Goal: Information Seeking & Learning: Learn about a topic

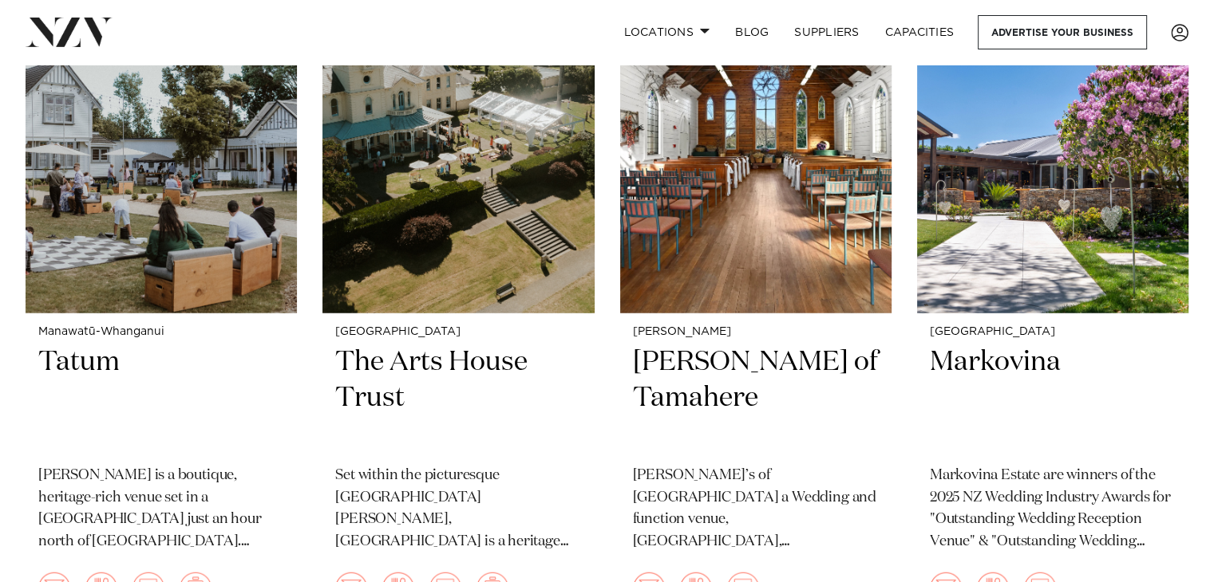
scroll to position [4028, 0]
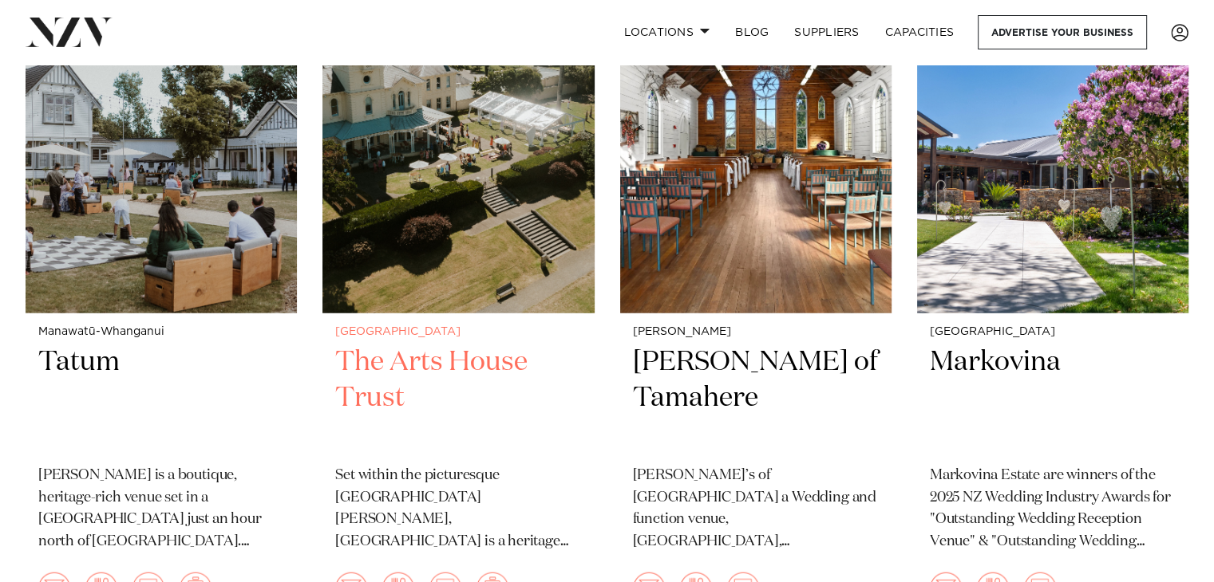
click at [414, 361] on h2 "The Arts House Trust" at bounding box center [458, 399] width 246 height 108
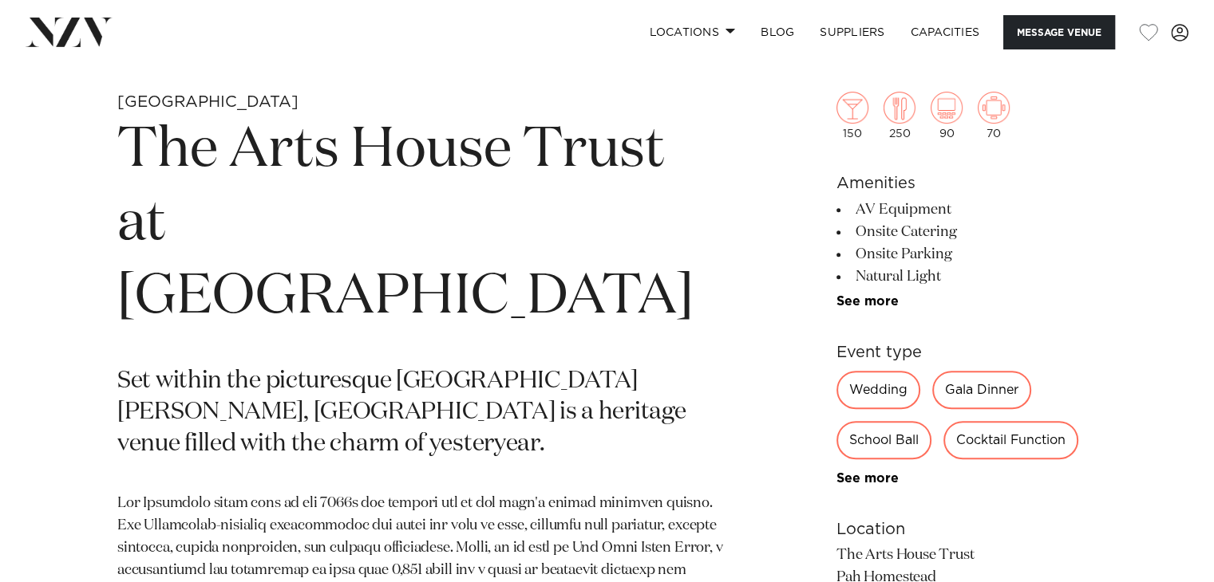
scroll to position [605, 0]
click at [862, 310] on div "150 250 90 70 Amenities AV Equipment Onsite Catering Onsite Parking Natural Lig…" at bounding box center [966, 439] width 260 height 823
click at [871, 307] on link "See more" at bounding box center [898, 302] width 124 height 13
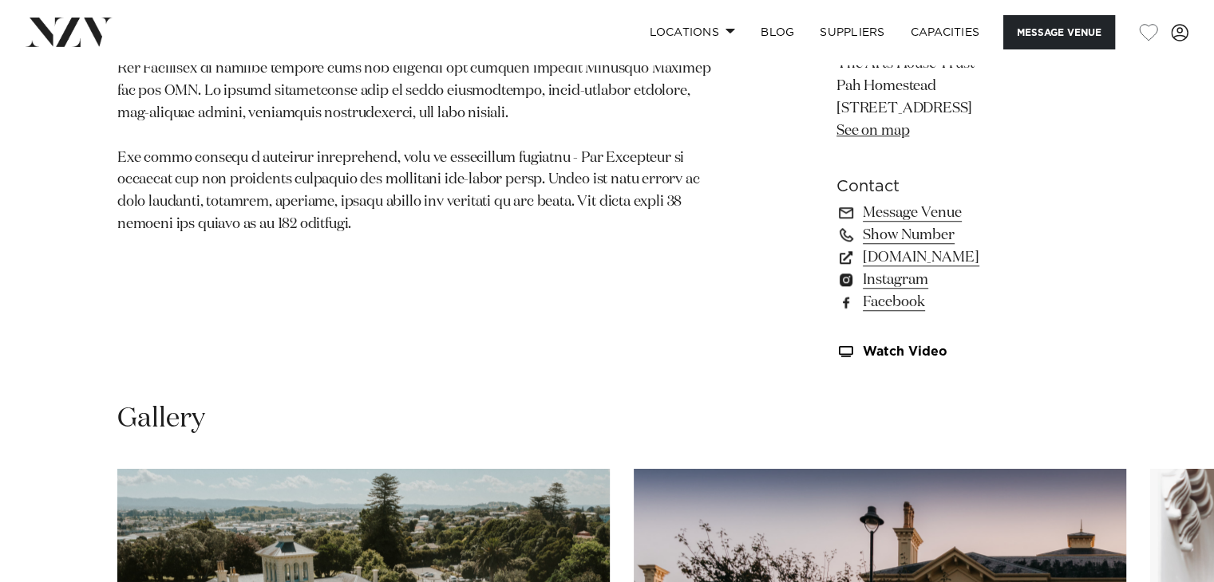
scroll to position [1309, 0]
click at [1021, 253] on link "www.artshousetrust.co.nz" at bounding box center [966, 257] width 260 height 22
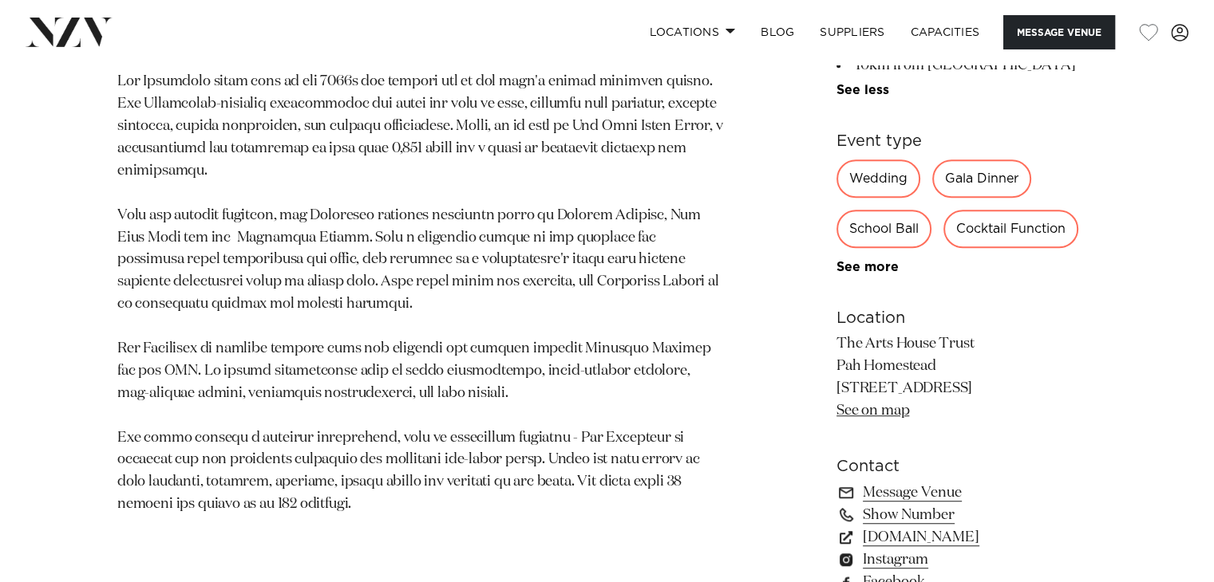
scroll to position [1012, 0]
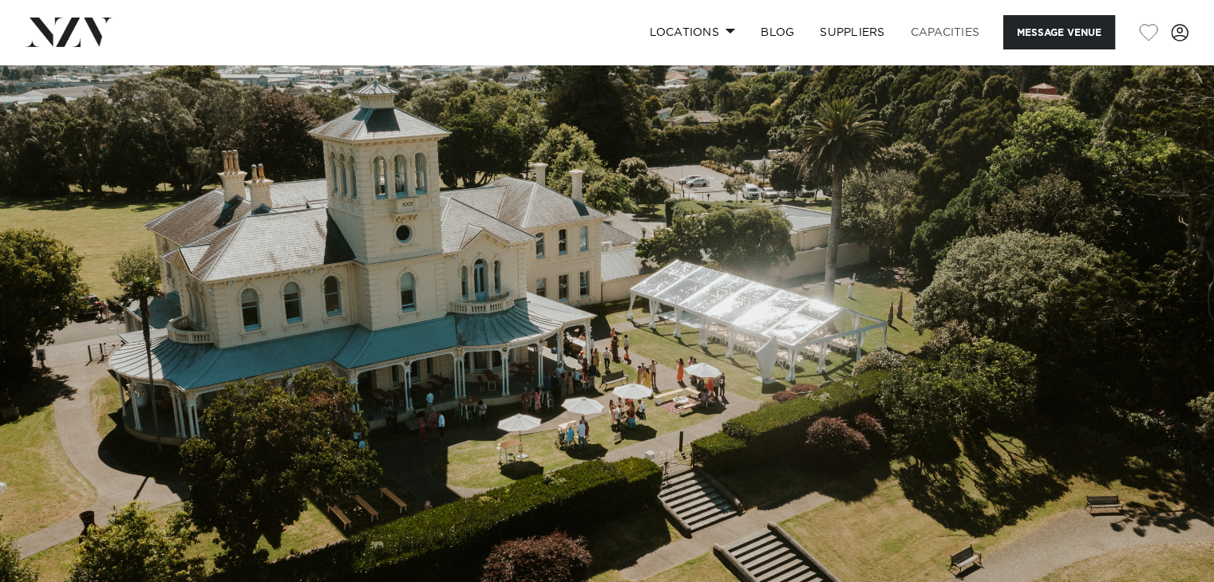
click at [945, 39] on link "Capacities" at bounding box center [945, 32] width 95 height 34
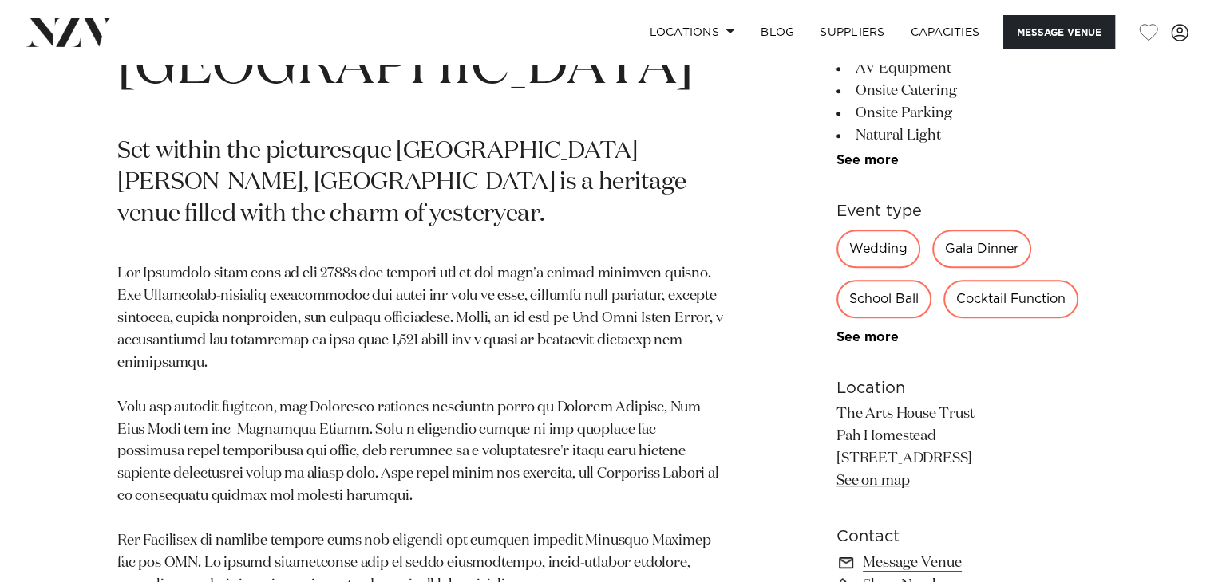
scroll to position [819, 0]
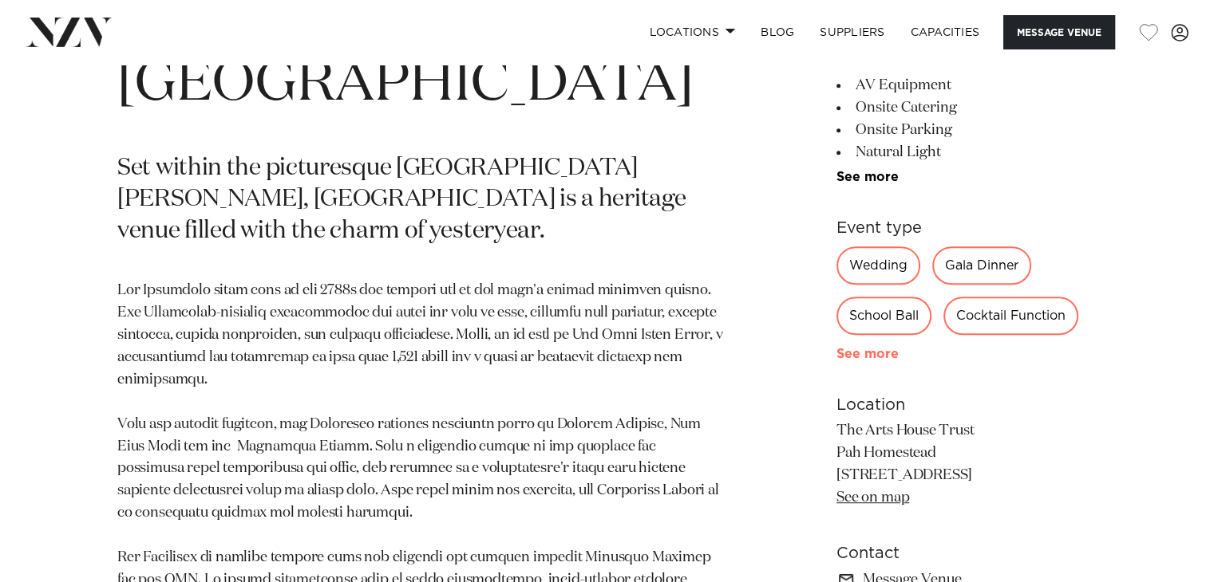
click at [863, 348] on link "See more" at bounding box center [898, 354] width 124 height 13
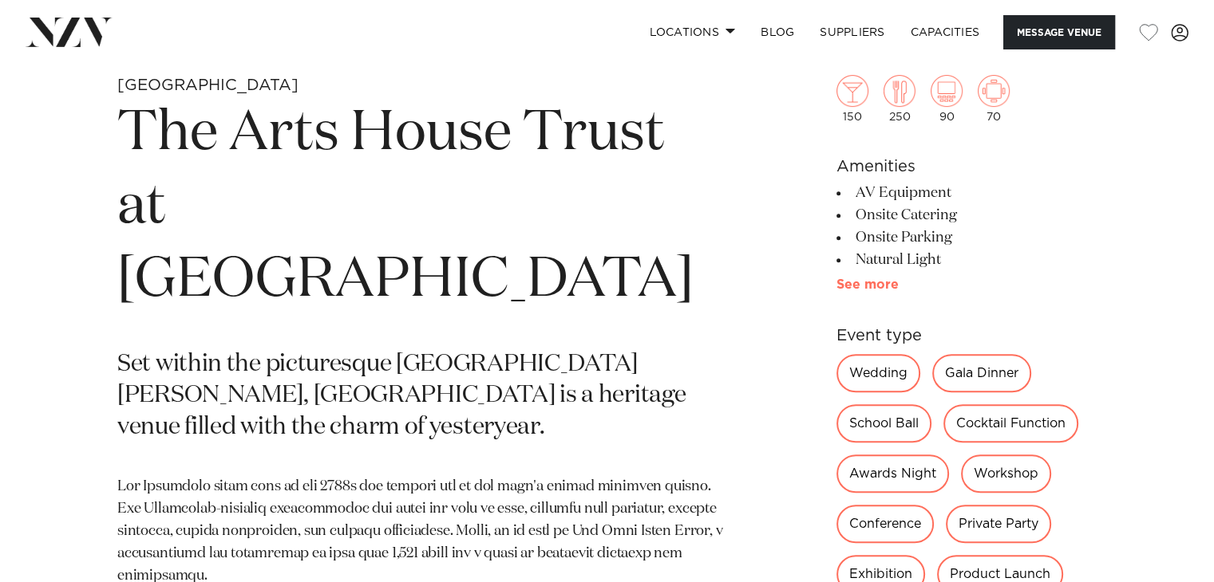
scroll to position [622, 0]
click at [882, 282] on link "See more" at bounding box center [898, 285] width 124 height 13
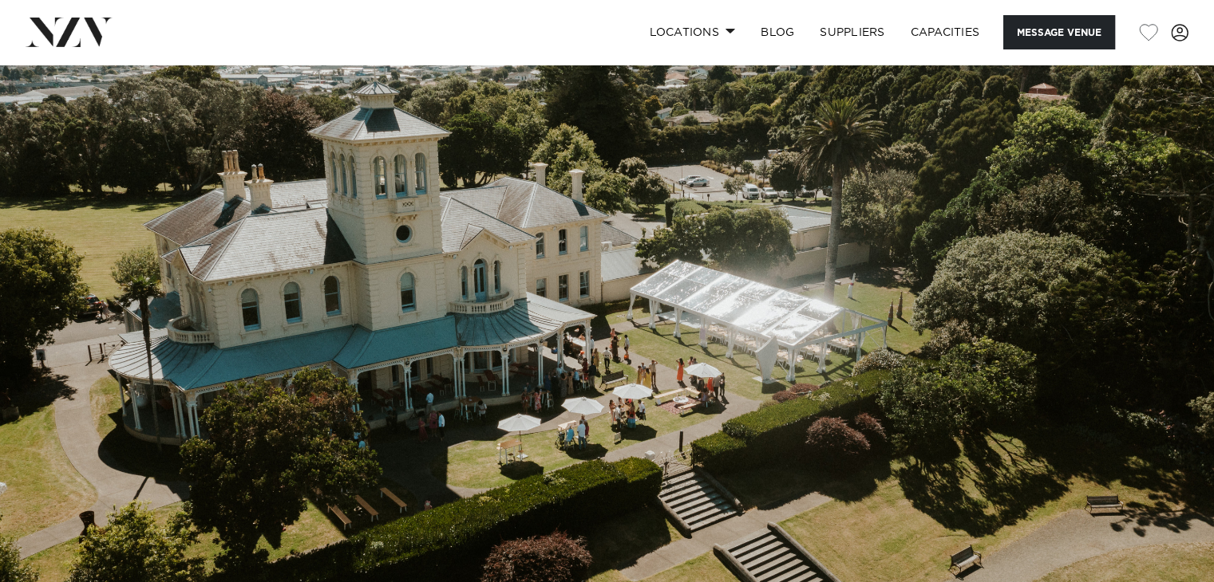
scroll to position [0, 0]
click at [836, 36] on link "SUPPLIERS" at bounding box center [852, 32] width 90 height 34
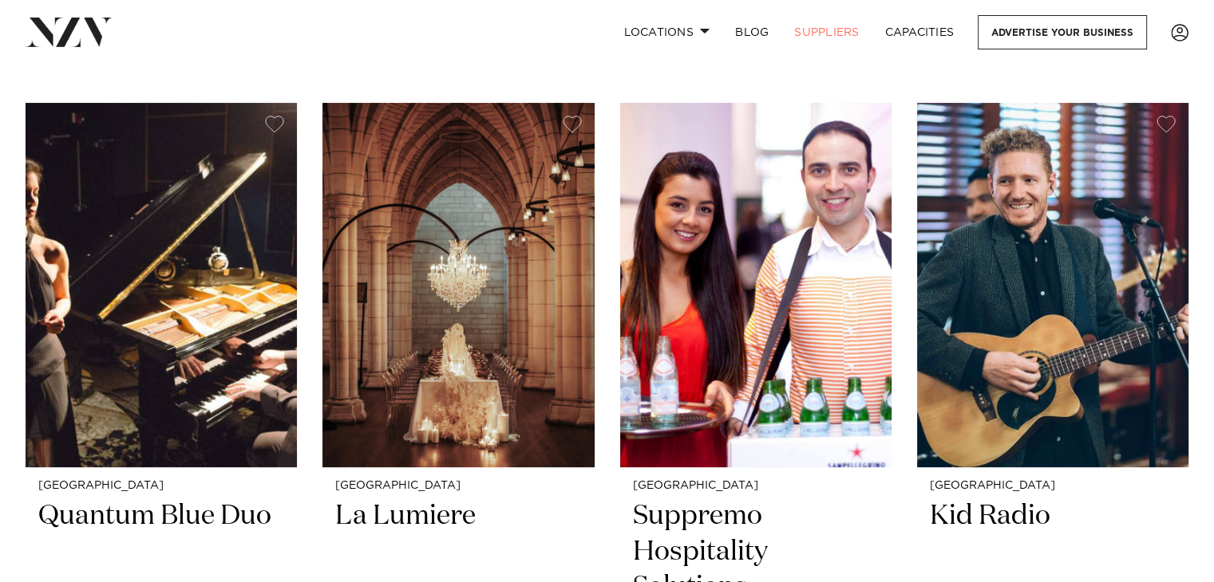
scroll to position [338, 0]
